Goal: Task Accomplishment & Management: Manage account settings

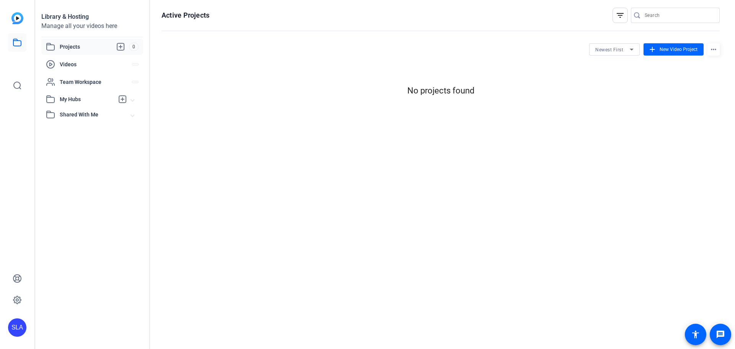
click at [93, 140] on div "Library & Hosting Manage all your videos here Projects 0 Videos Team Workspace …" at bounding box center [92, 174] width 115 height 349
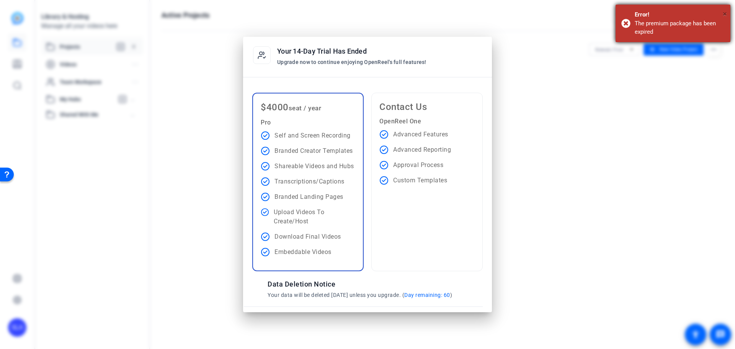
click at [724, 13] on span "×" at bounding box center [725, 13] width 4 height 9
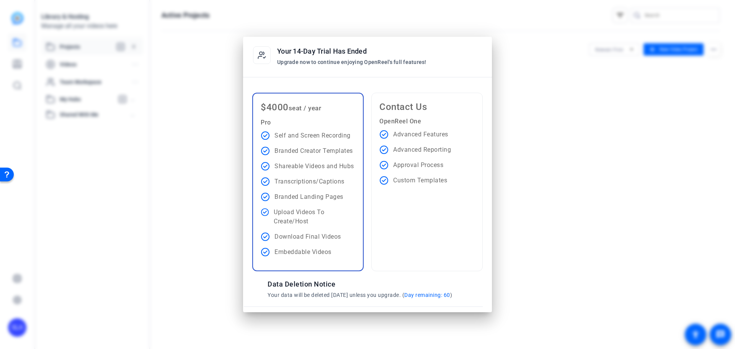
drag, startPoint x: 140, startPoint y: 48, endPoint x: 245, endPoint y: 51, distance: 104.1
click at [141, 48] on div at bounding box center [367, 174] width 735 height 349
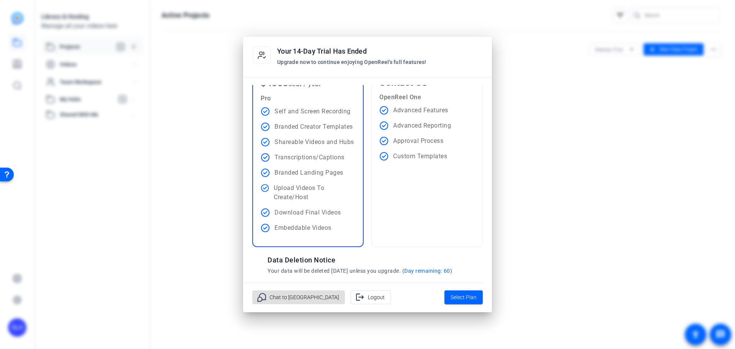
click at [258, 49] on icon at bounding box center [261, 55] width 19 height 19
click at [368, 302] on span "Logout" at bounding box center [376, 297] width 17 height 15
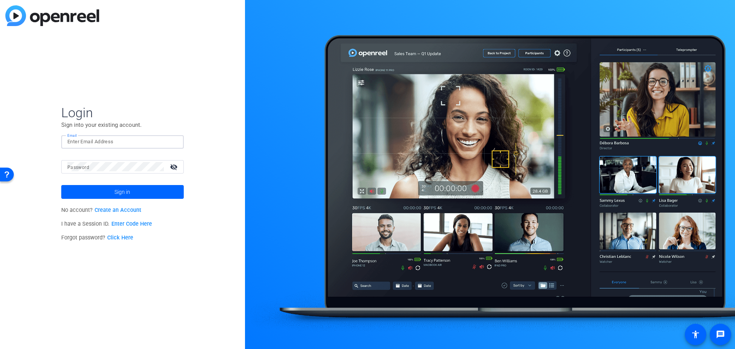
click at [96, 142] on input "Email" at bounding box center [122, 141] width 110 height 9
type input "[PERSON_NAME][EMAIL_ADDRESS][PERSON_NAME][DOMAIN_NAME]"
click at [61, 185] on button "Sign in" at bounding box center [122, 192] width 122 height 14
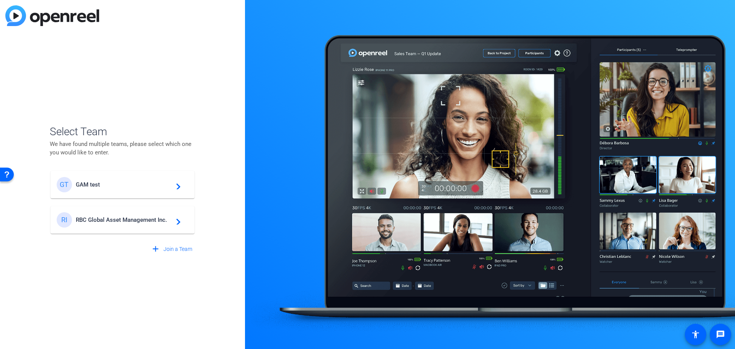
click at [148, 218] on span "RBC Global Asset Management Inc." at bounding box center [124, 219] width 96 height 7
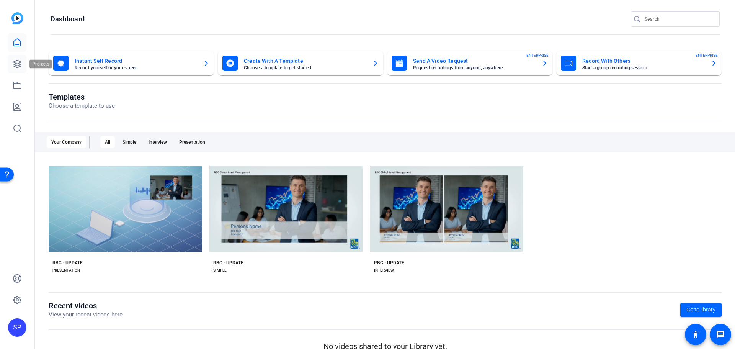
click at [16, 63] on icon at bounding box center [17, 63] width 9 height 9
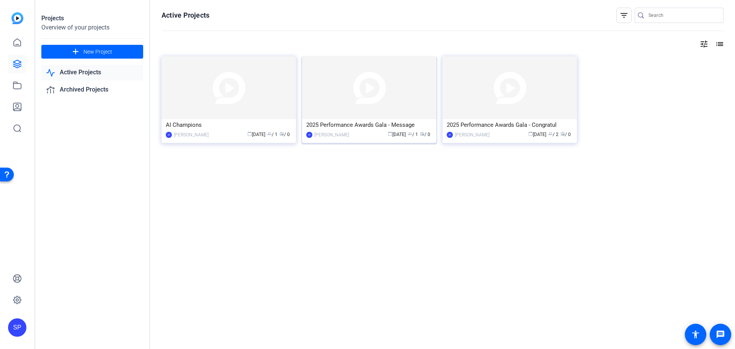
click at [358, 110] on img at bounding box center [369, 87] width 134 height 63
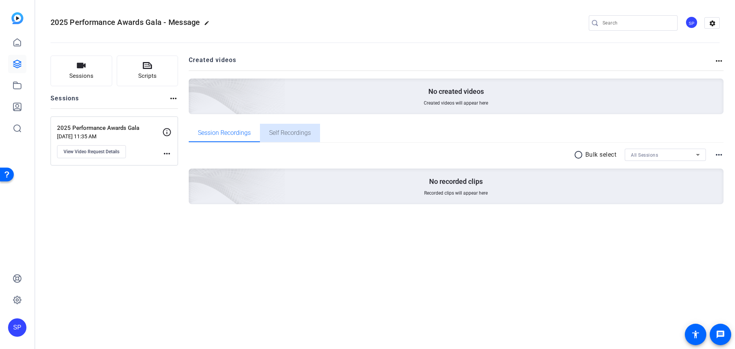
click at [286, 132] on span "Self Recordings" at bounding box center [290, 133] width 42 height 6
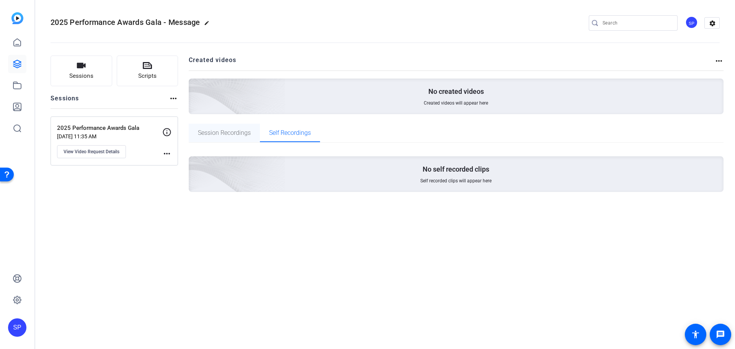
click at [225, 134] on span "Session Recordings" at bounding box center [224, 133] width 53 height 6
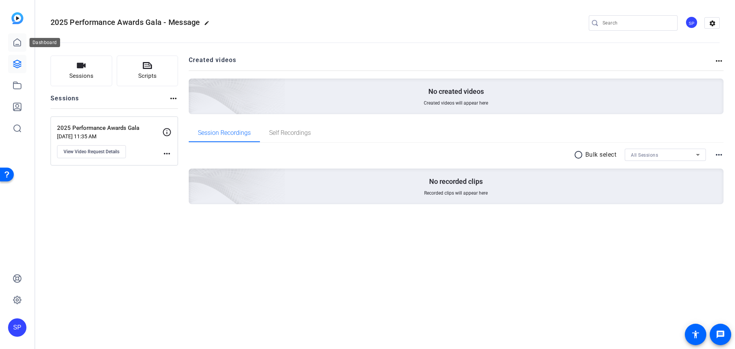
click at [17, 45] on icon at bounding box center [17, 42] width 9 height 9
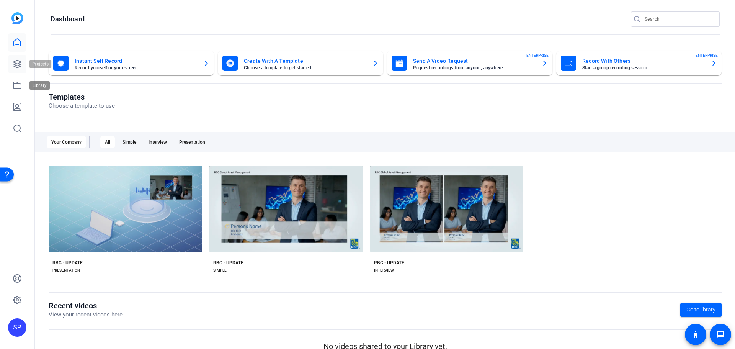
click at [18, 65] on icon at bounding box center [17, 64] width 8 height 8
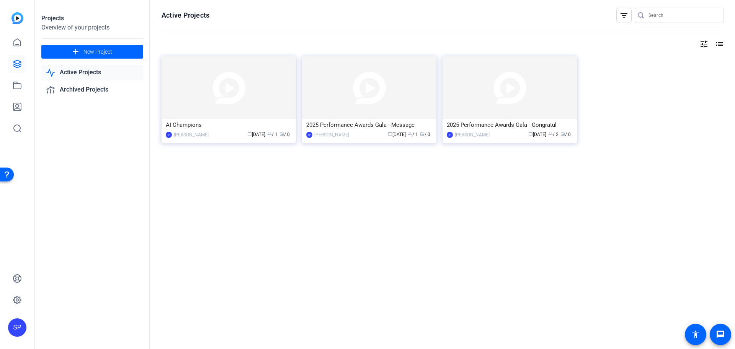
click at [211, 95] on img at bounding box center [228, 87] width 134 height 63
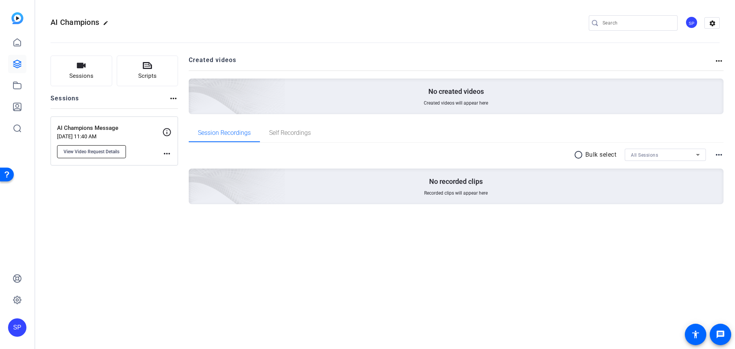
click at [98, 153] on span "View Video Request Details" at bounding box center [92, 151] width 56 height 6
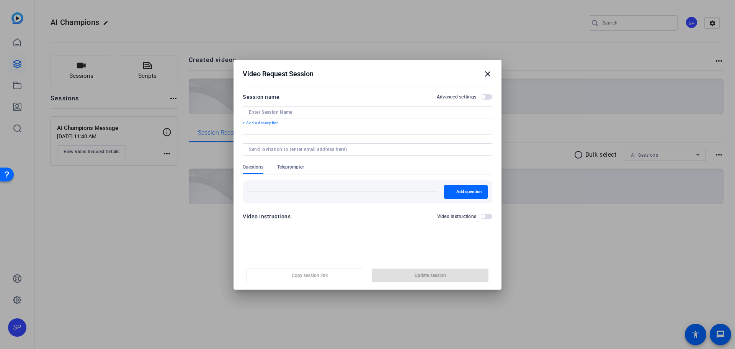
type input "AI Champions Message"
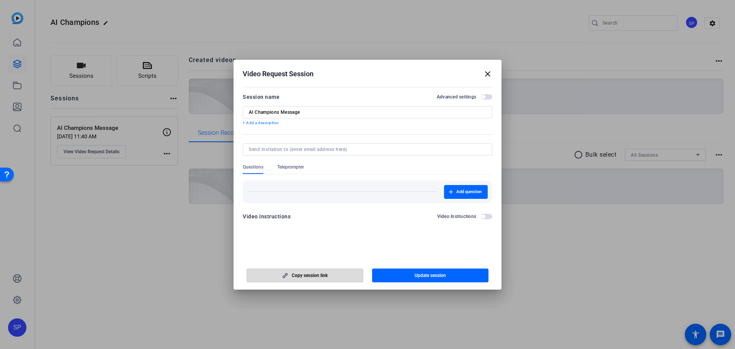
click at [305, 276] on span "Copy session link" at bounding box center [310, 275] width 36 height 6
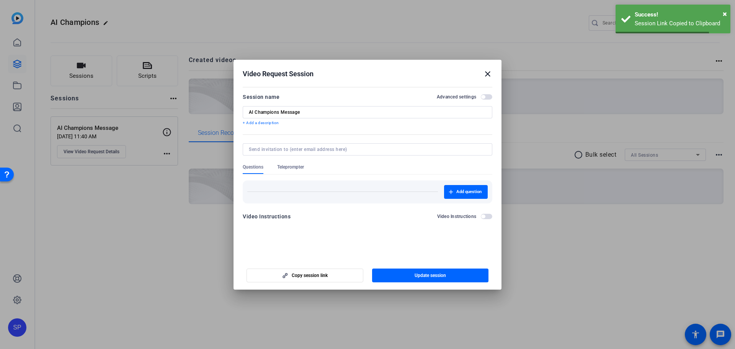
click at [488, 72] on mat-icon "close" at bounding box center [487, 73] width 9 height 9
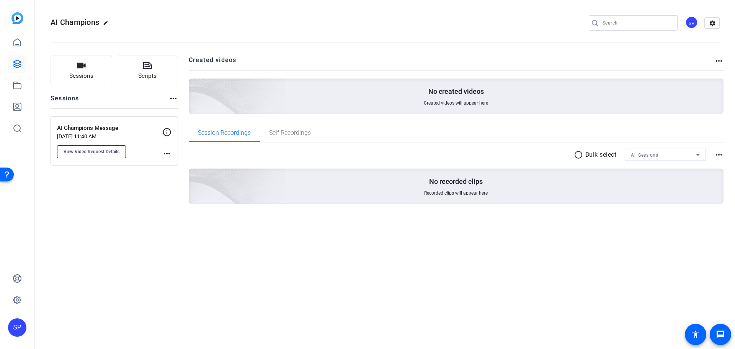
click at [111, 152] on span "View Video Request Details" at bounding box center [92, 151] width 56 height 6
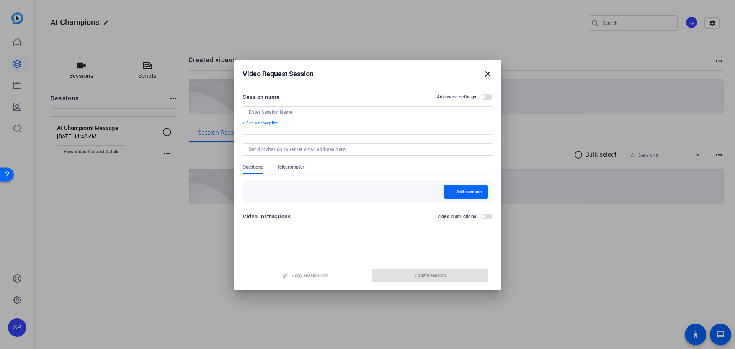
type input "AI Champions Message"
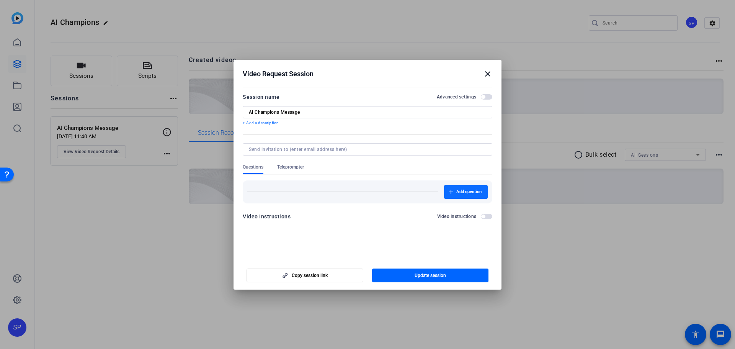
click at [459, 192] on span "Add question" at bounding box center [468, 192] width 25 height 6
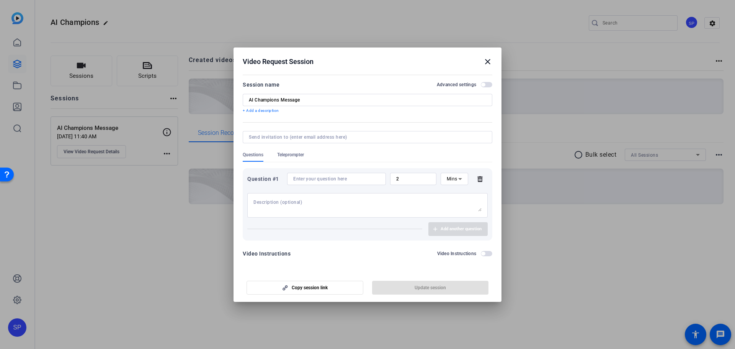
click at [488, 86] on span "button" at bounding box center [486, 84] width 11 height 5
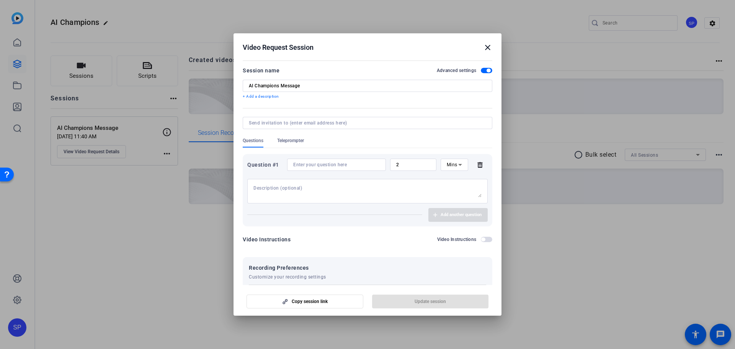
click at [349, 165] on input at bounding box center [336, 164] width 86 height 6
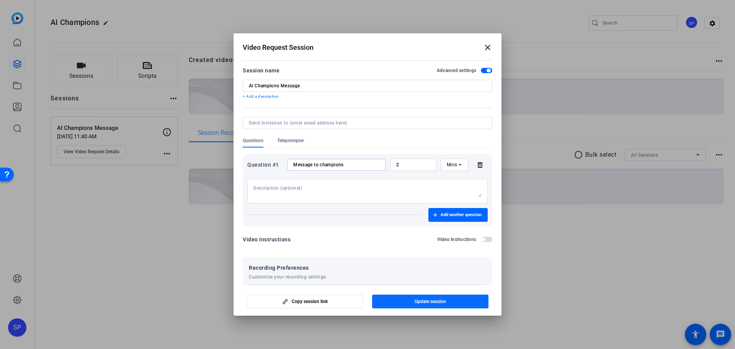
type input "Message to champions"
drag, startPoint x: 431, startPoint y: 297, endPoint x: 328, endPoint y: 204, distance: 139.0
click at [328, 204] on openreel-new-create-edit-ugc-session "Video Request Session close Session name Advanced settings AI Champions Message…" at bounding box center [367, 174] width 268 height 282
click at [417, 303] on span "Update session" at bounding box center [429, 301] width 31 height 6
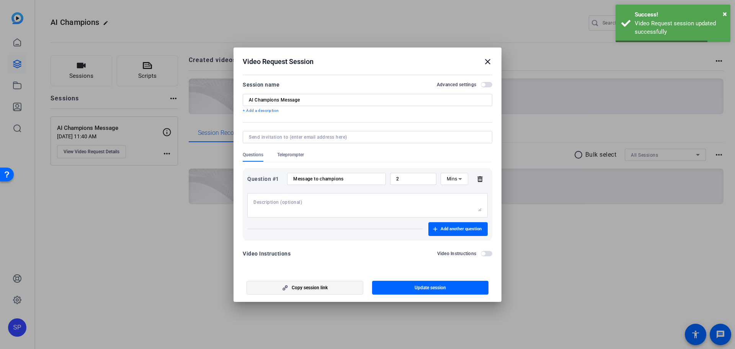
click at [311, 288] on span "Copy session link" at bounding box center [310, 287] width 36 height 6
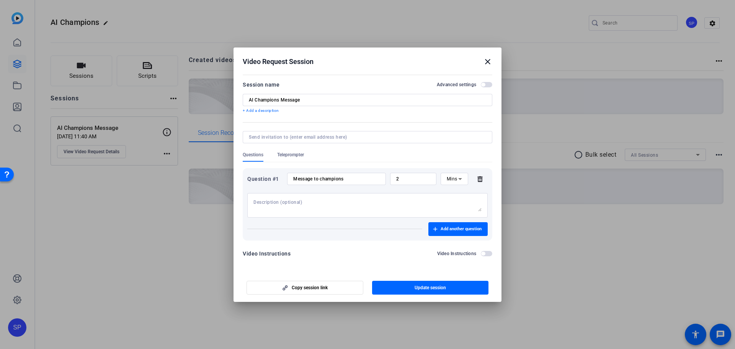
click at [488, 62] on mat-icon "close" at bounding box center [487, 61] width 9 height 9
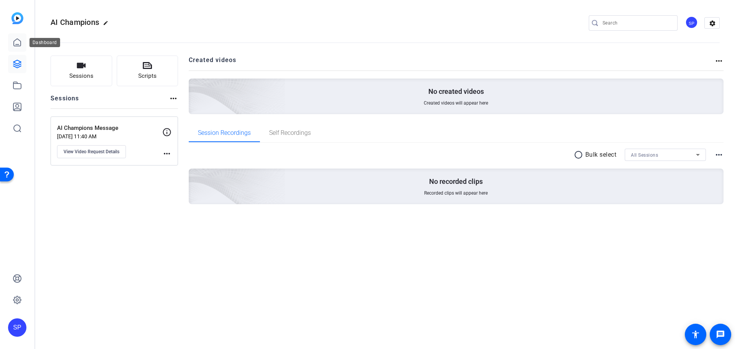
click at [20, 44] on icon at bounding box center [17, 42] width 7 height 7
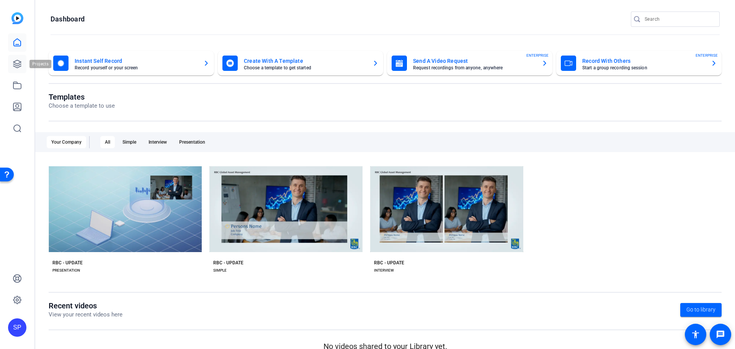
click at [11, 65] on link at bounding box center [17, 64] width 18 height 18
